Goal: Information Seeking & Learning: Find specific fact

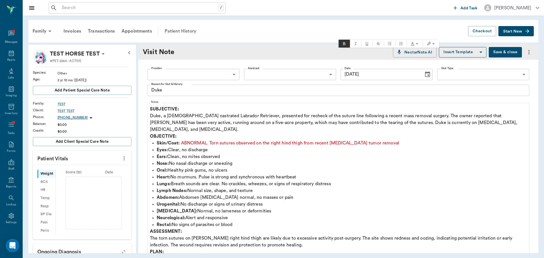
drag, startPoint x: 0, startPoint y: 0, endPoint x: 175, endPoint y: 29, distance: 177.3
click at [175, 29] on div "Patient History" at bounding box center [180, 31] width 39 height 14
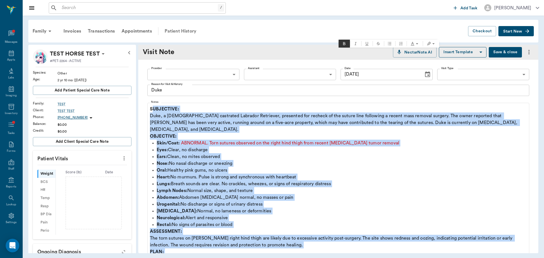
scroll to position [57, 0]
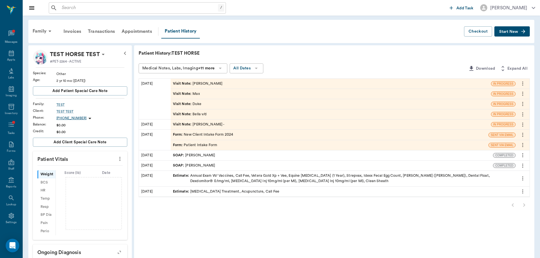
click at [204, 117] on div "Visit Note : [PERSON_NAME] v/d" at bounding box center [190, 114] width 34 height 5
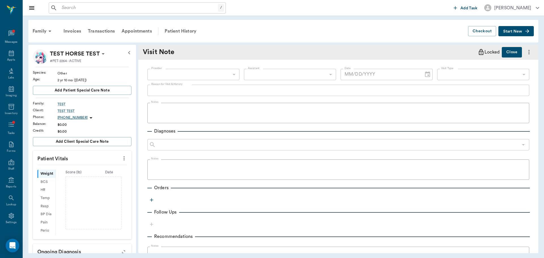
type textarea "Bella v/d"
type input "[DATE]"
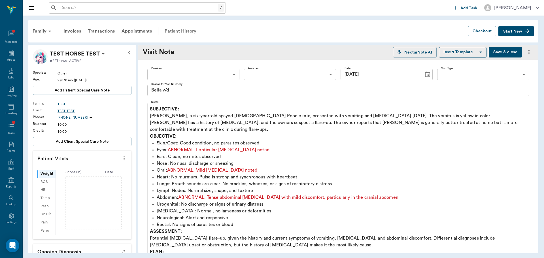
click at [174, 31] on div "Patient History" at bounding box center [180, 31] width 39 height 14
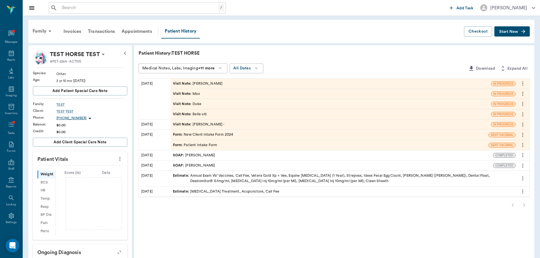
click at [231, 123] on div "Visit Note : [PERSON_NAME] -" at bounding box center [331, 125] width 320 height 10
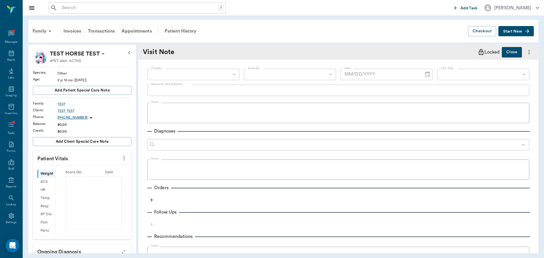
type textarea "[PERSON_NAME] -"
type input "[DATE]"
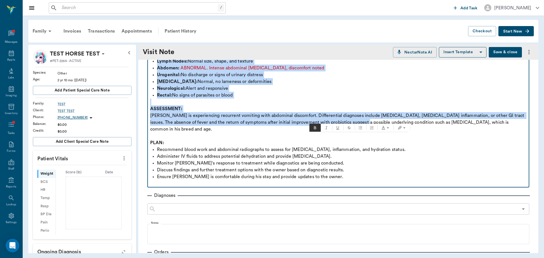
scroll to position [142, 0]
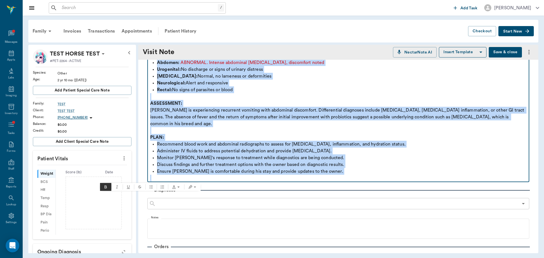
drag, startPoint x: 151, startPoint y: 109, endPoint x: 409, endPoint y: 180, distance: 268.5
click at [410, 180] on div "SUBJECTIVE: [PERSON_NAME], a [DEMOGRAPHIC_DATA] [DEMOGRAPHIC_DATA] castrated [P…" at bounding box center [338, 73] width 377 height 218
copy div "SUBJECTIVE: [PERSON_NAME], a [DEMOGRAPHIC_DATA] [DEMOGRAPHIC_DATA] castrated [P…"
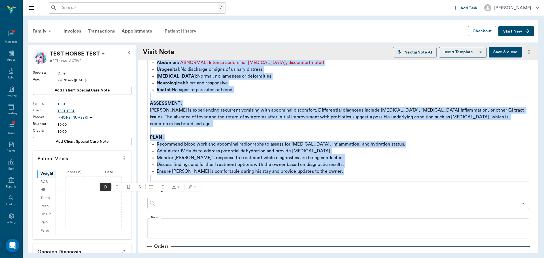
click at [178, 33] on div "Patient History" at bounding box center [180, 31] width 39 height 14
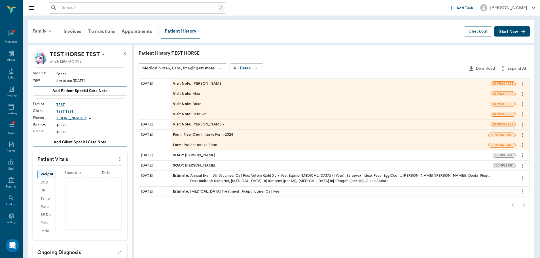
click at [196, 93] on div "Visit Note : Max" at bounding box center [186, 93] width 27 height 5
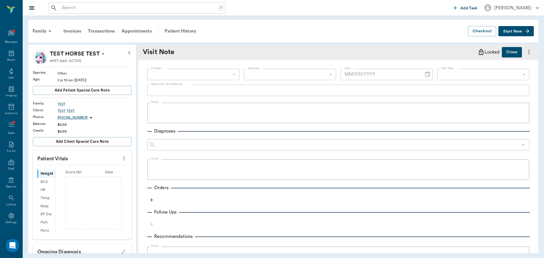
type textarea "Max"
type input "[DATE]"
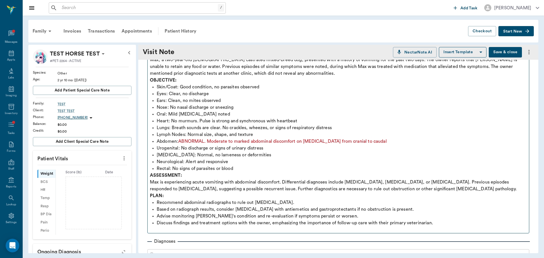
scroll to position [57, 0]
drag, startPoint x: 149, startPoint y: 108, endPoint x: 357, endPoint y: 202, distance: 228.2
click at [357, 202] on fieldset "Notes SUBJECTIVE: Max, a two-year-old [DEMOGRAPHIC_DATA] castrated mixed-breed …" at bounding box center [338, 138] width 382 height 189
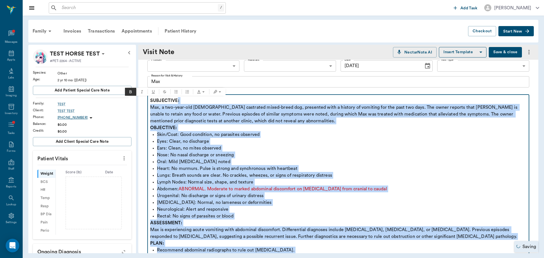
scroll to position [0, 0]
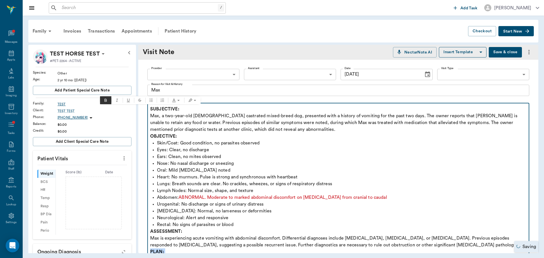
drag, startPoint x: 440, startPoint y: 223, endPoint x: 114, endPoint y: 104, distance: 347.4
click at [114, 104] on body "/ ​ Add Task [PERSON_NAME] Nectar Messages Appts Labs Imaging Inventory Tasks F…" at bounding box center [272, 129] width 544 height 258
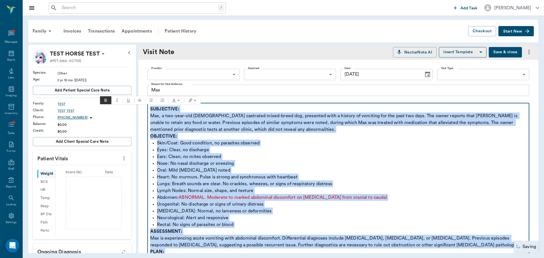
copy div "SUBJECTIVE: Max, a two-year-old [DEMOGRAPHIC_DATA] castrated mixed-breed dog, p…"
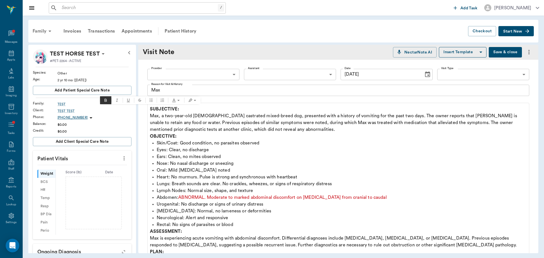
click at [42, 36] on div "Family" at bounding box center [43, 31] width 28 height 14
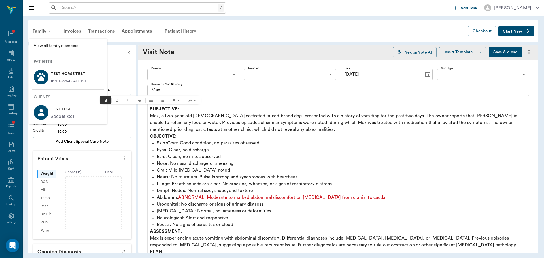
click at [183, 34] on div at bounding box center [272, 129] width 544 height 258
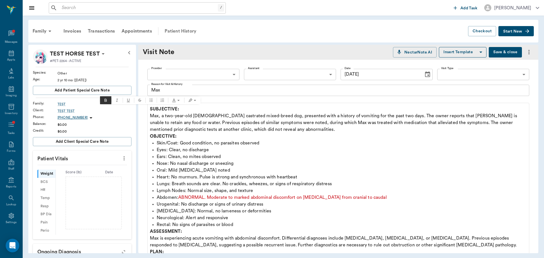
click at [187, 33] on div "Patient History" at bounding box center [180, 31] width 39 height 14
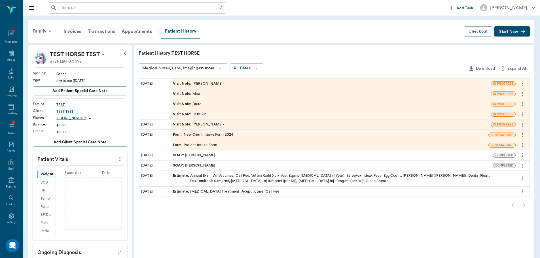
click at [192, 89] on div "Visit Note : Max" at bounding box center [331, 94] width 320 height 10
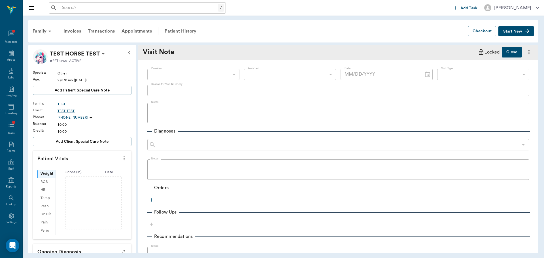
type textarea "Max"
type input "[DATE]"
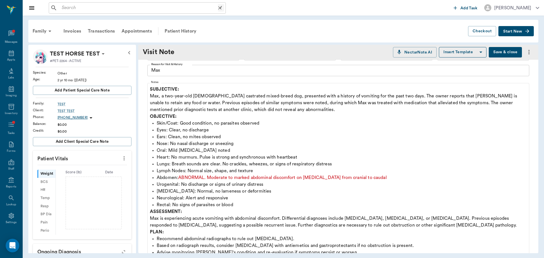
scroll to position [28, 0]
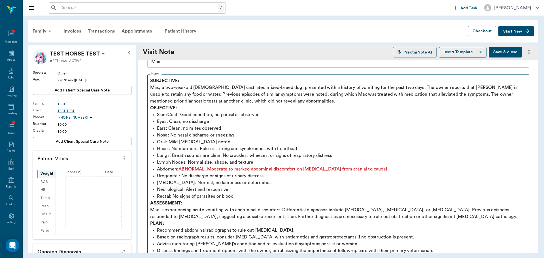
click at [151, 81] on strong "SUBJECTIVE:" at bounding box center [164, 81] width 29 height 5
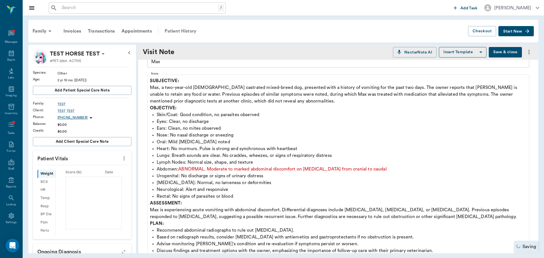
click at [187, 31] on div "Patient History" at bounding box center [180, 31] width 39 height 14
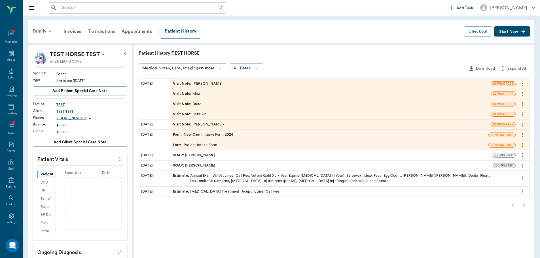
click at [206, 115] on div "Visit Note : [PERSON_NAME] v/d" at bounding box center [190, 114] width 34 height 5
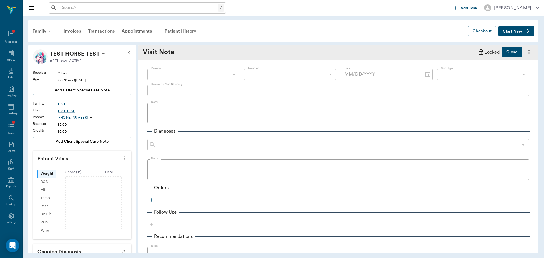
type textarea "Bella v/d"
type input "[DATE]"
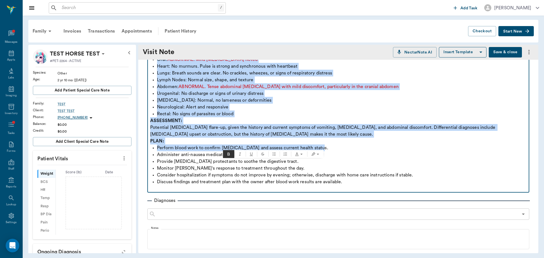
scroll to position [113, 0]
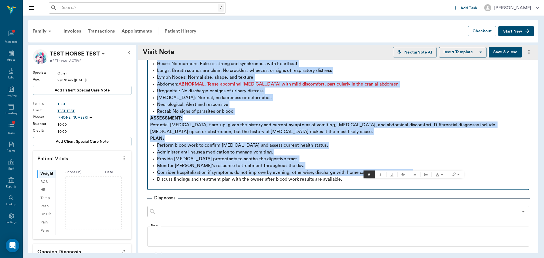
drag, startPoint x: 150, startPoint y: 111, endPoint x: 438, endPoint y: 166, distance: 292.6
click at [438, 166] on div "SUBJECTIVE: [PERSON_NAME], a six-year-old spayed [DEMOGRAPHIC_DATA] Poodle mix,…" at bounding box center [338, 90] width 377 height 197
click at [438, 169] on p "Consider hospitalization if symptoms do not improve by evening; otherwise, disc…" at bounding box center [342, 172] width 370 height 7
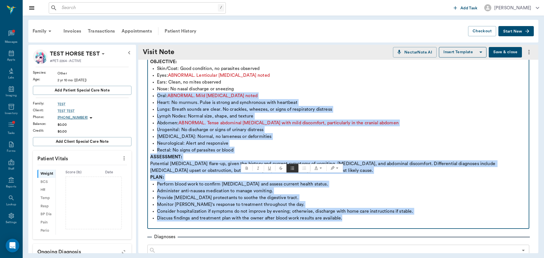
scroll to position [0, 0]
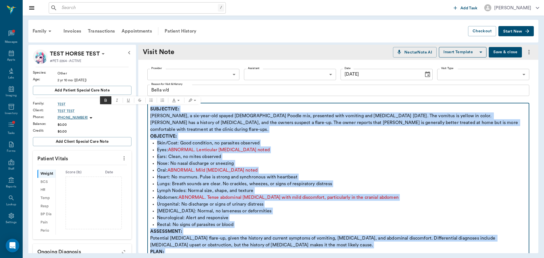
drag, startPoint x: 349, startPoint y: 174, endPoint x: 149, endPoint y: 109, distance: 209.8
click at [149, 109] on fieldset "Notes SUBJECTIVE: [PERSON_NAME], a six-year-old spayed [DEMOGRAPHIC_DATA] Poodl…" at bounding box center [338, 202] width 382 height 203
copy div "SUBJECTIVE: [PERSON_NAME], a six-year-old spayed [DEMOGRAPHIC_DATA] Poodle mix,…"
